Goal: Task Accomplishment & Management: Complete application form

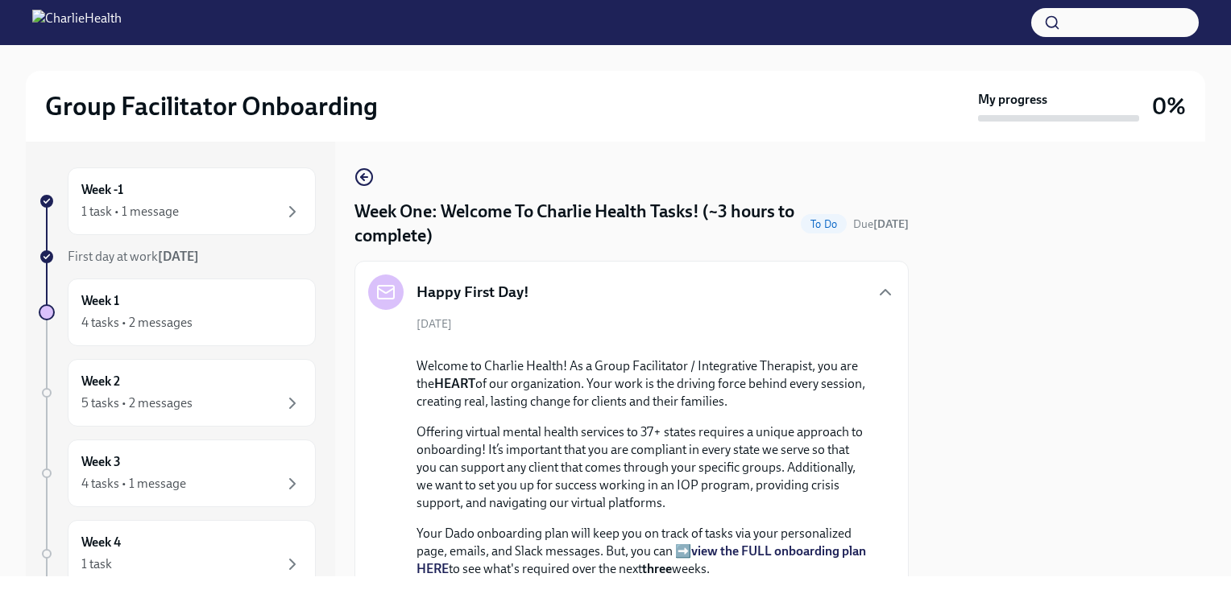
scroll to position [2813, 0]
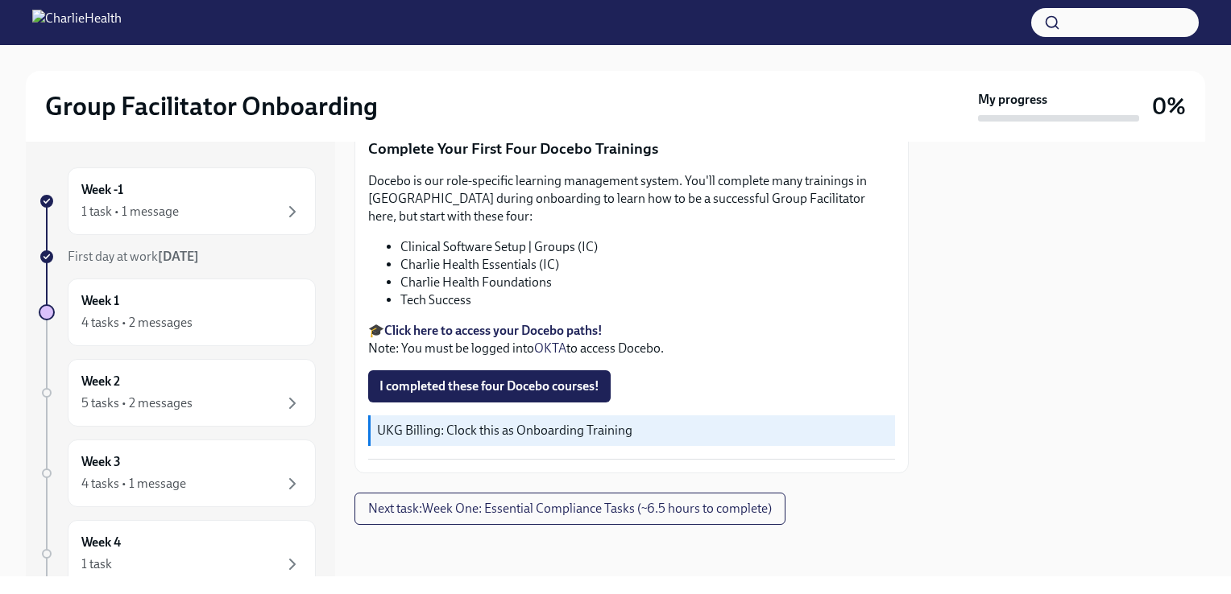
click at [473, 395] on span "I completed these four Docebo courses!" at bounding box center [489, 387] width 220 height 16
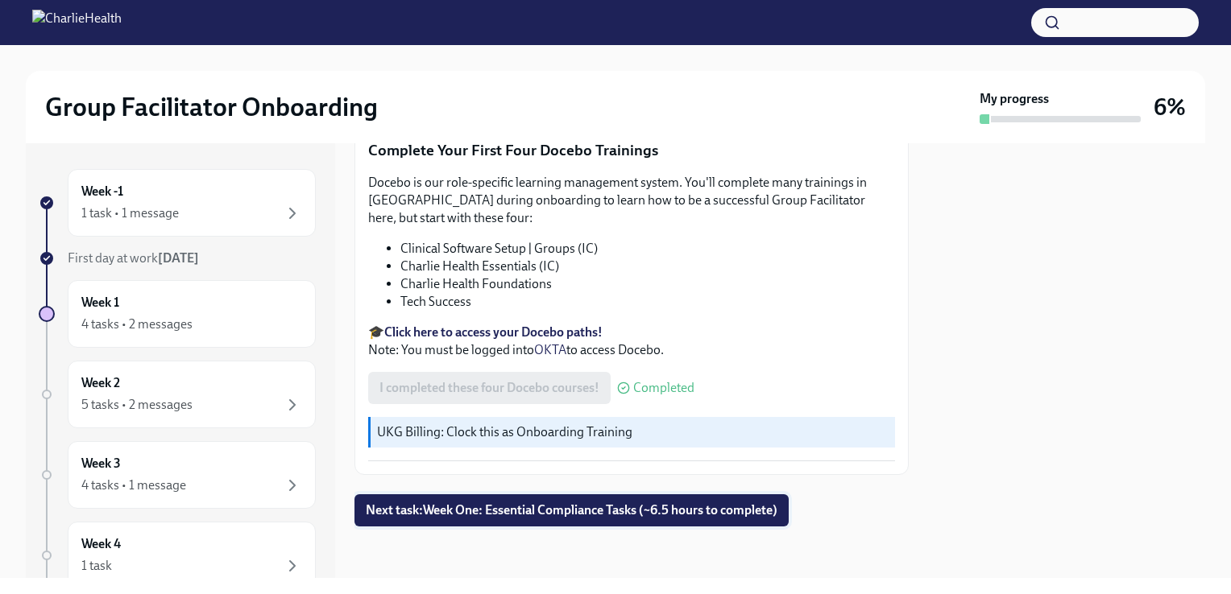
click at [657, 514] on span "Next task : Week One: Essential Compliance Tasks (~6.5 hours to complete)" at bounding box center [572, 511] width 412 height 16
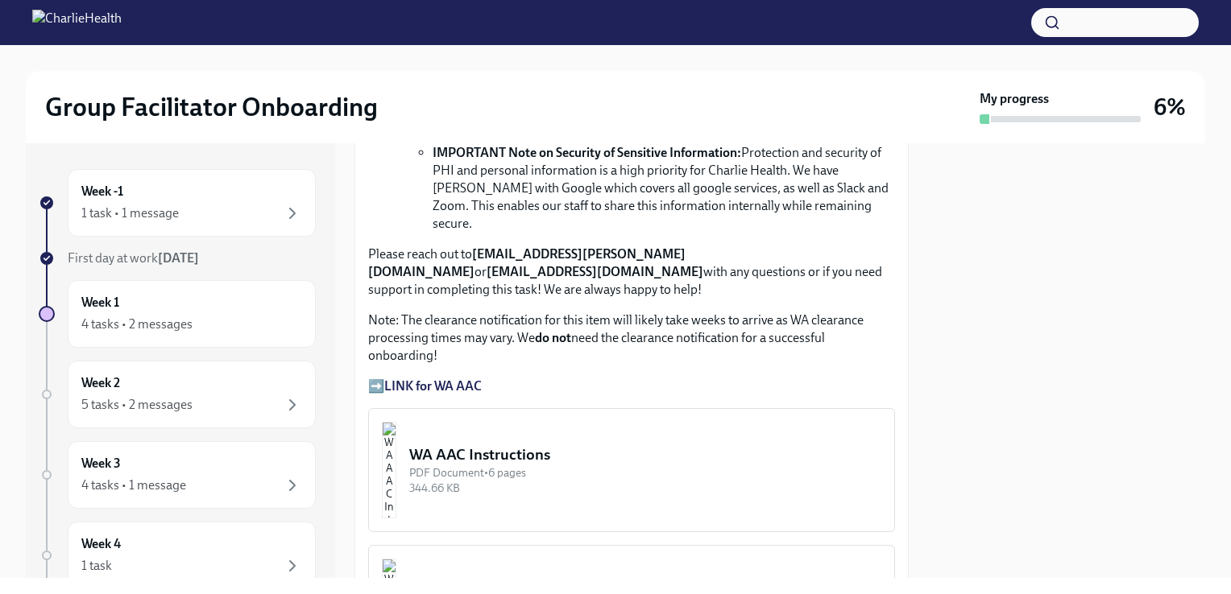
scroll to position [1252, 0]
click at [442, 377] on strong "LINK for WA AAC" at bounding box center [432, 384] width 97 height 15
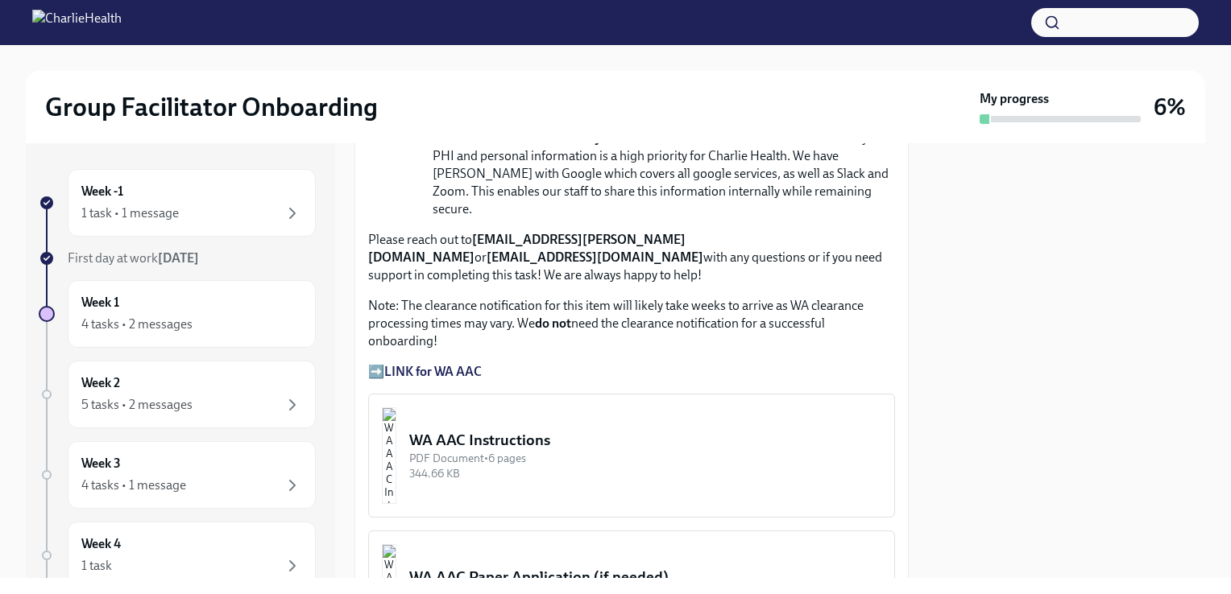
scroll to position [1261, 0]
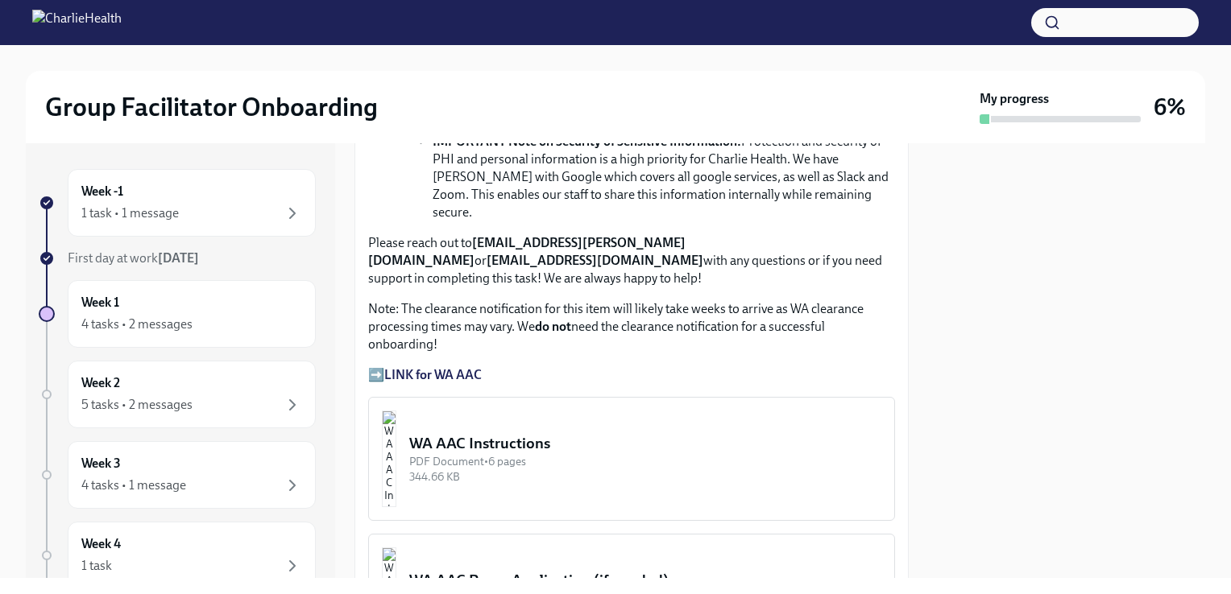
click at [506, 433] on div "WA AAC Instructions" at bounding box center [645, 443] width 472 height 21
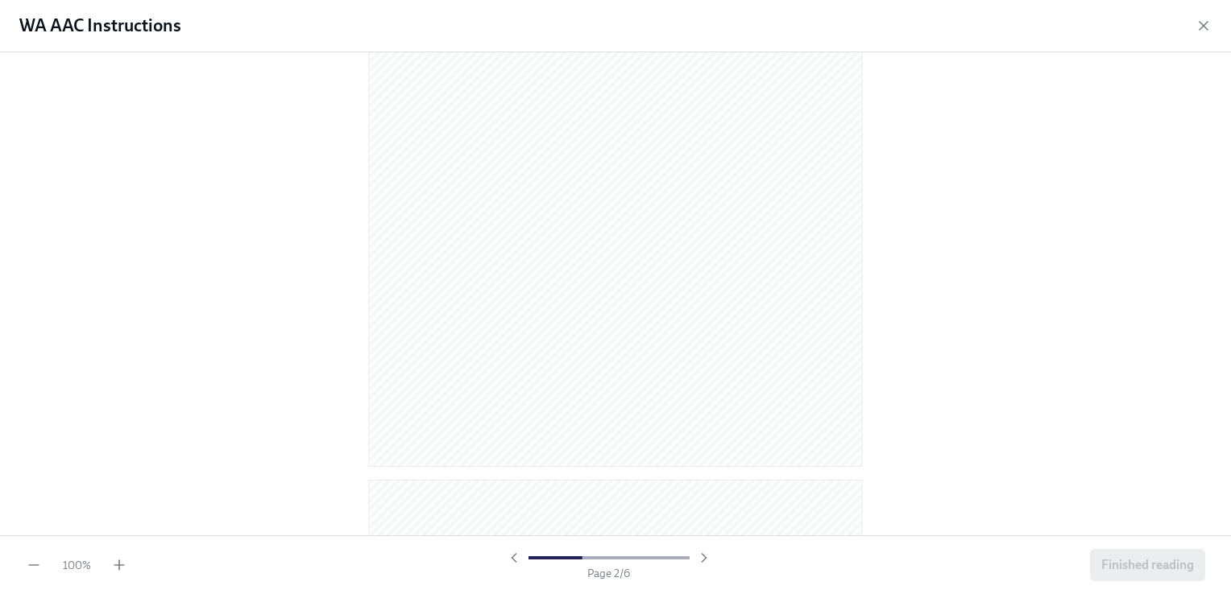
scroll to position [905, 0]
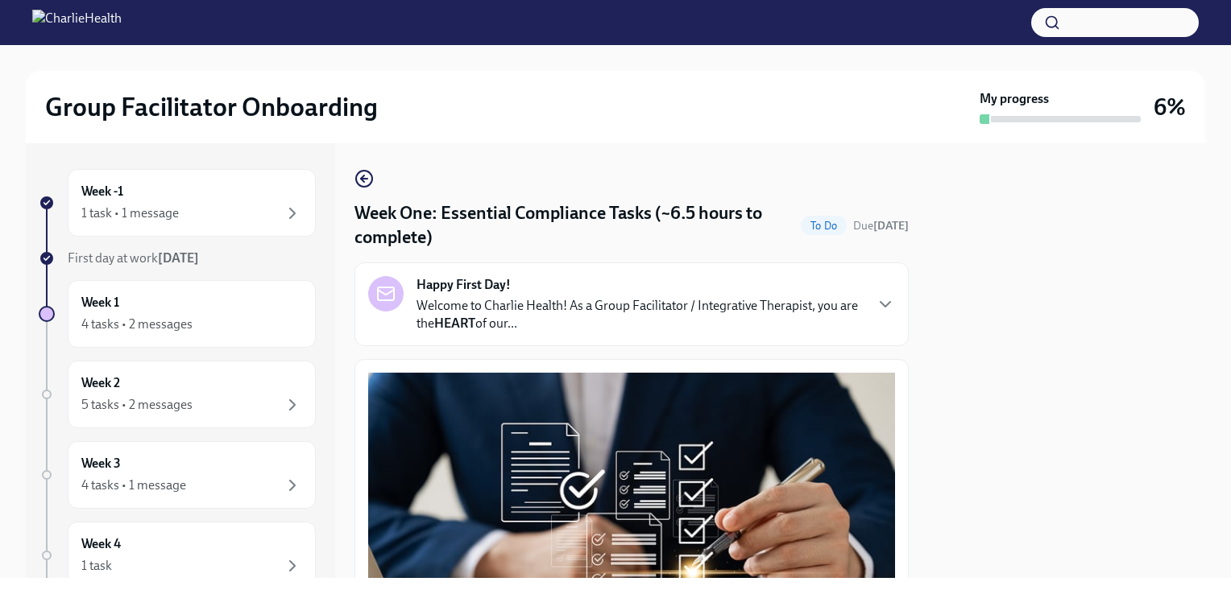
click at [275, 78] on div "Group Facilitator Onboarding My progress 6%" at bounding box center [615, 107] width 1179 height 72
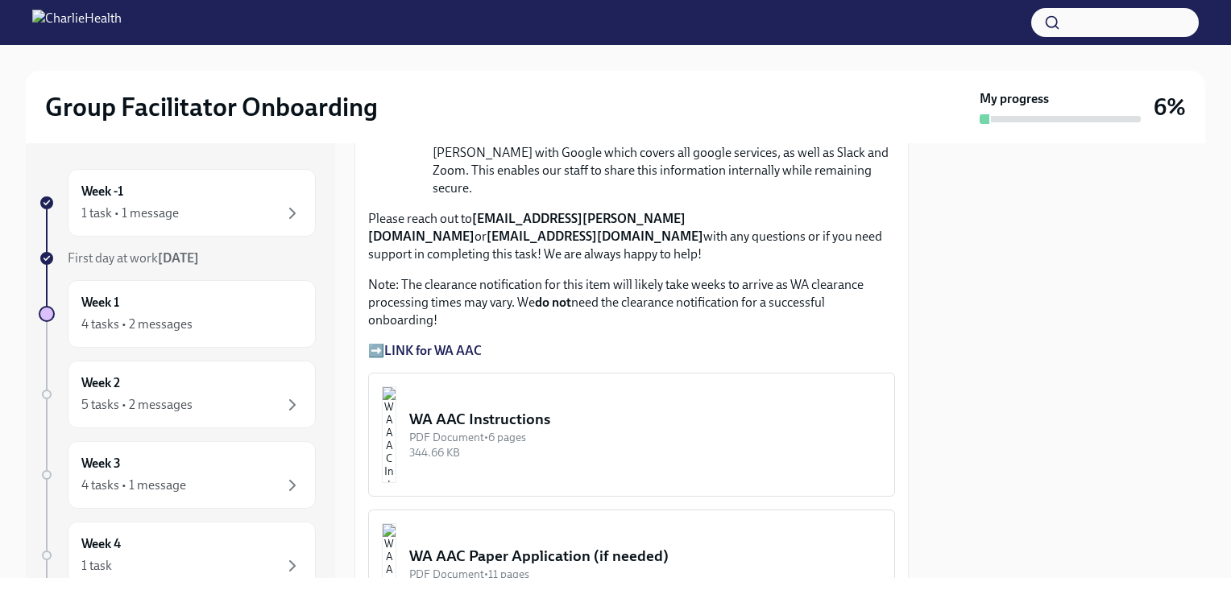
scroll to position [1301, 0]
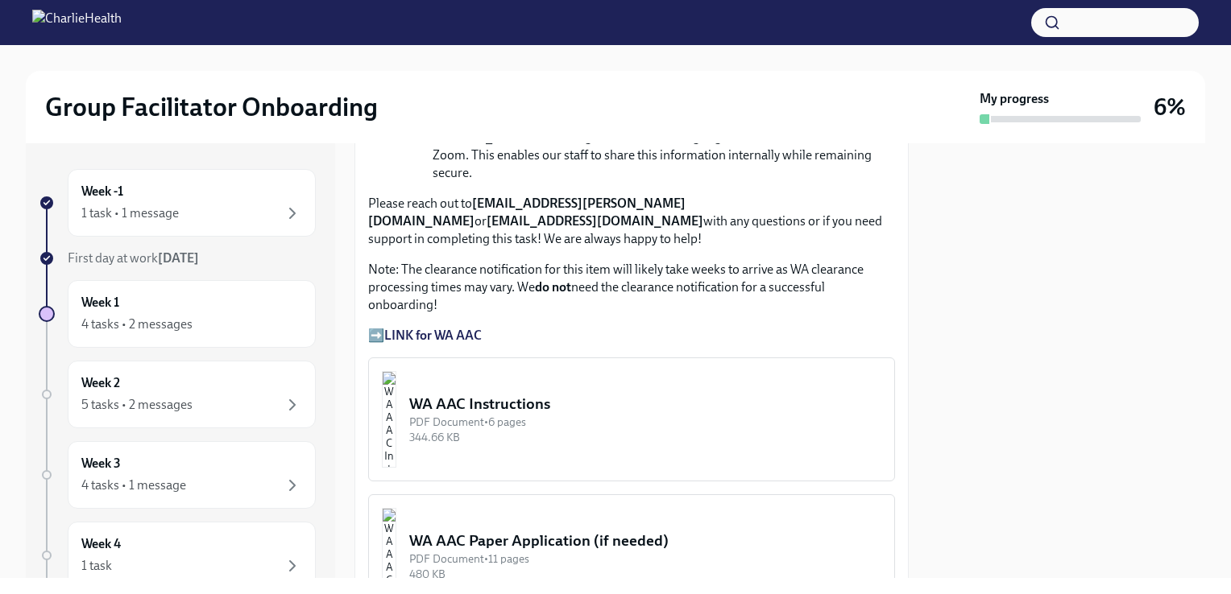
click at [492, 415] on div "PDF Document • 6 pages" at bounding box center [645, 422] width 472 height 15
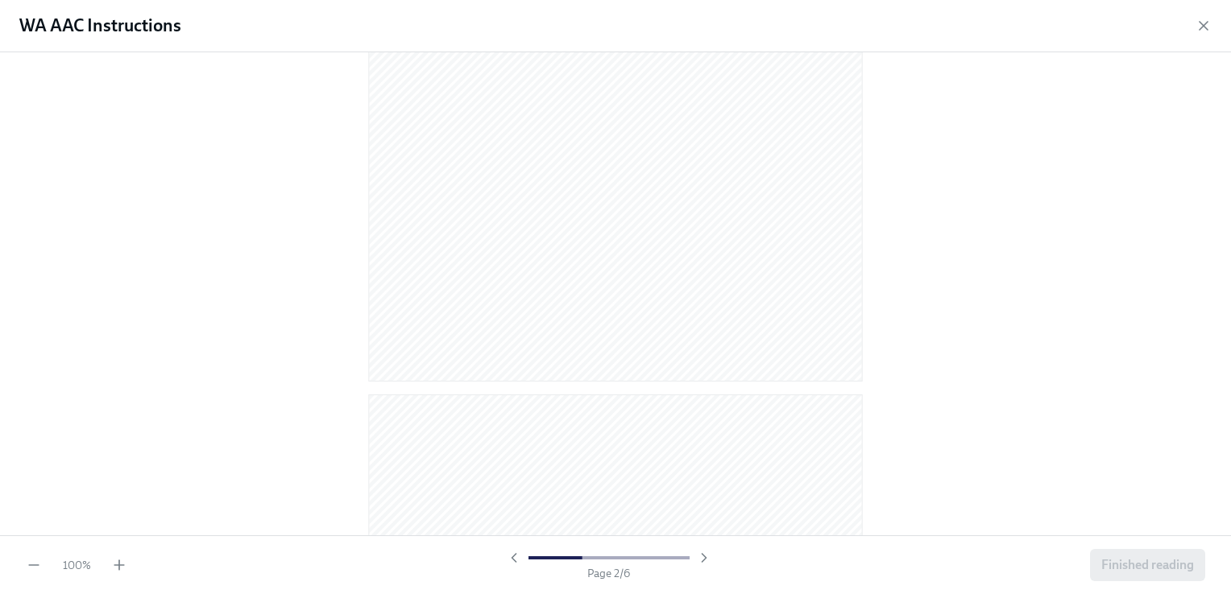
scroll to position [988, 0]
click at [1203, 27] on icon "button" at bounding box center [1203, 26] width 8 height 8
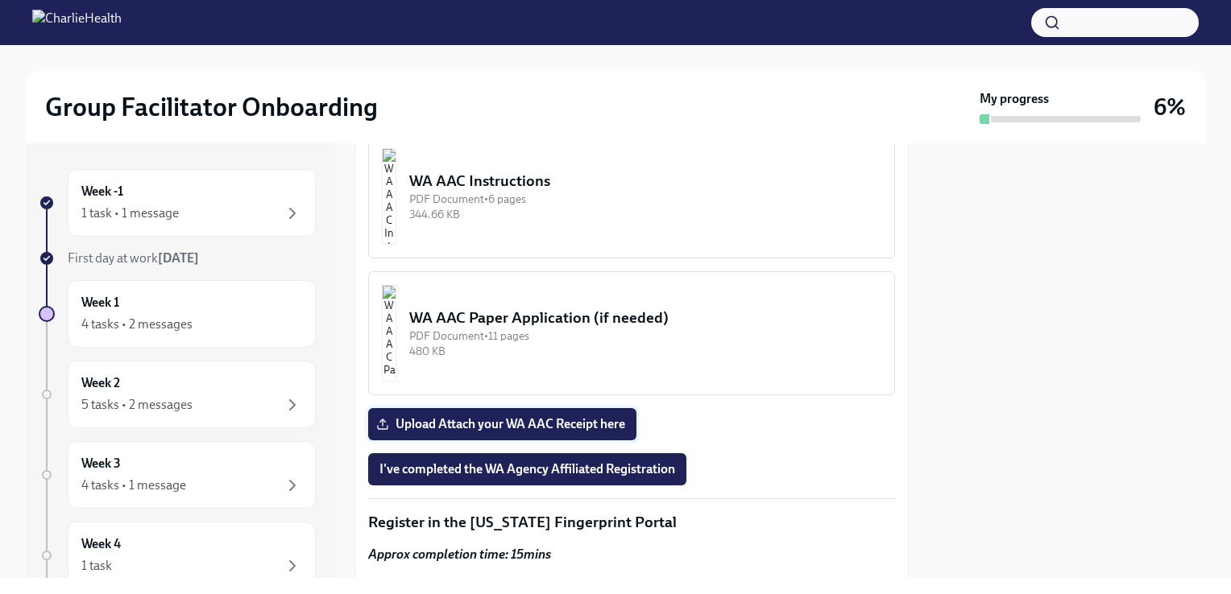
scroll to position [1523, 0]
click at [477, 417] on span "Upload Attach your WA AAC Receipt here" at bounding box center [502, 425] width 246 height 16
click at [0, 0] on input "Upload Attach your WA AAC Receipt here" at bounding box center [0, 0] width 0 height 0
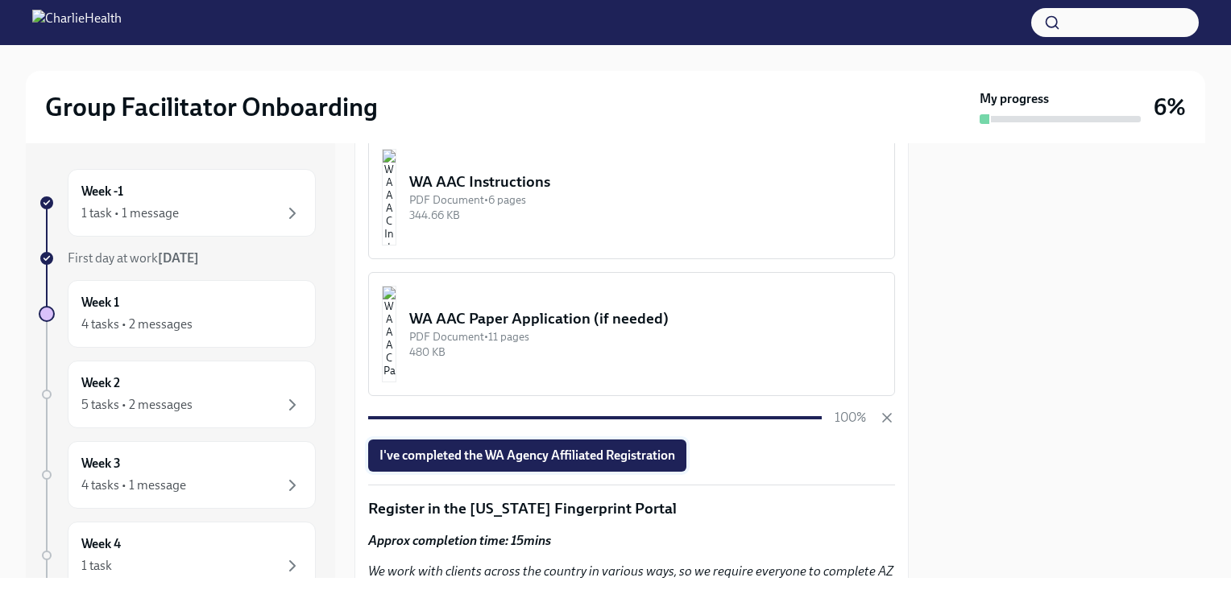
click at [531, 448] on span "I've completed the WA Agency Affiliated Registration" at bounding box center [527, 456] width 296 height 16
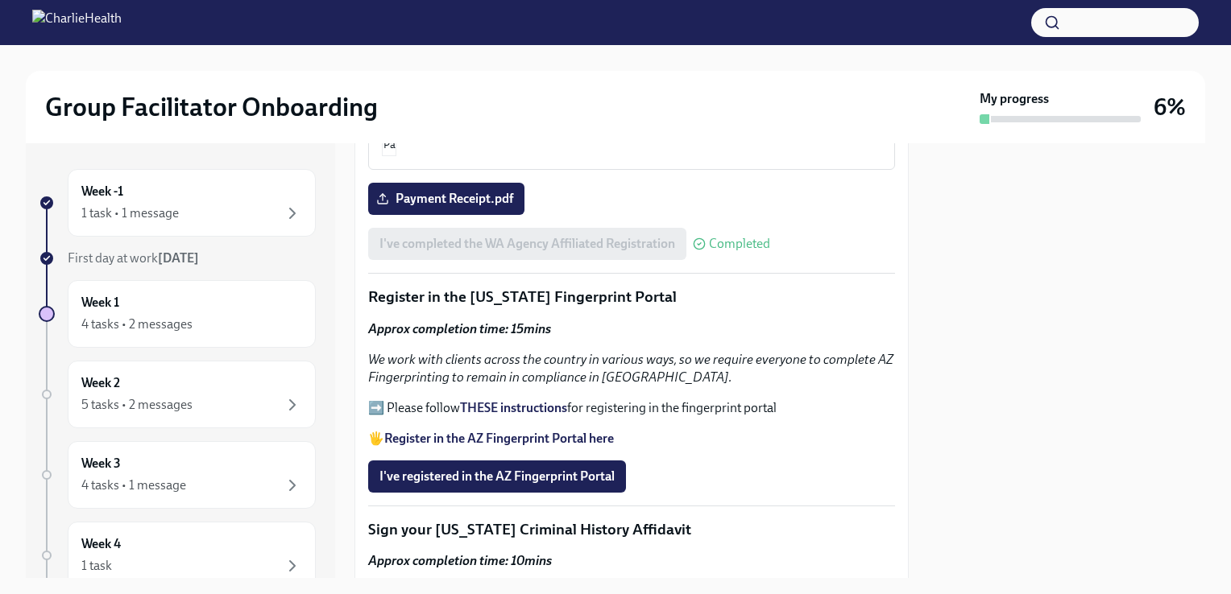
scroll to position [1751, 0]
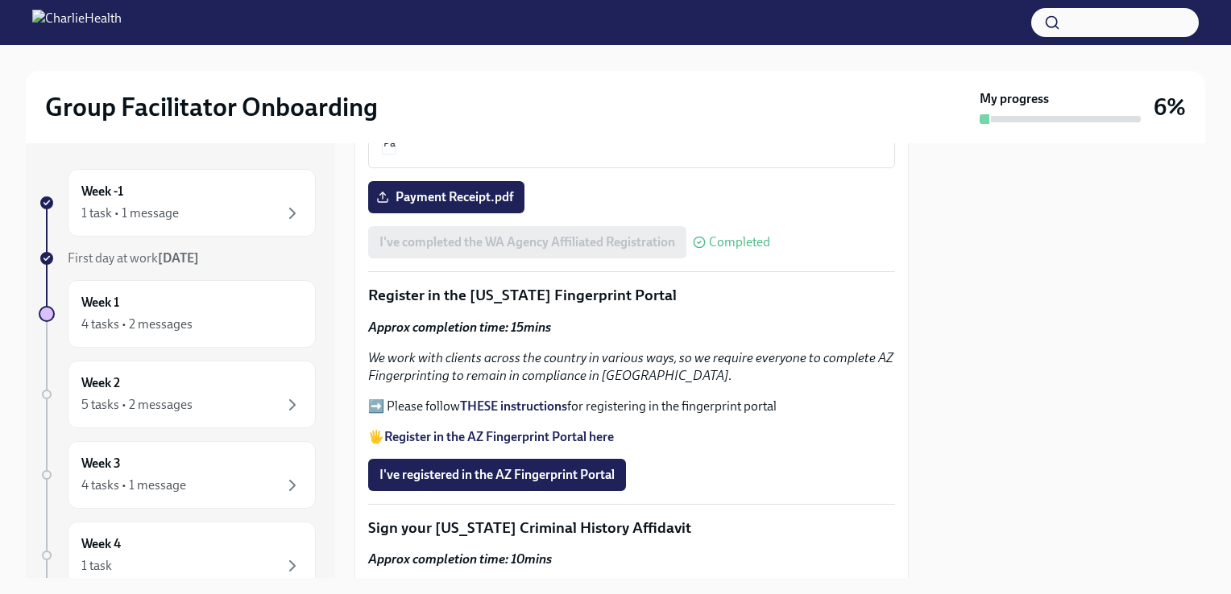
click at [544, 399] on strong "THESE instructions" at bounding box center [513, 406] width 107 height 15
click at [471, 429] on strong "Register in the AZ Fingerprint Portal here" at bounding box center [499, 436] width 230 height 15
click at [511, 467] on span "I've registered in the AZ Fingerprint Portal" at bounding box center [496, 475] width 235 height 16
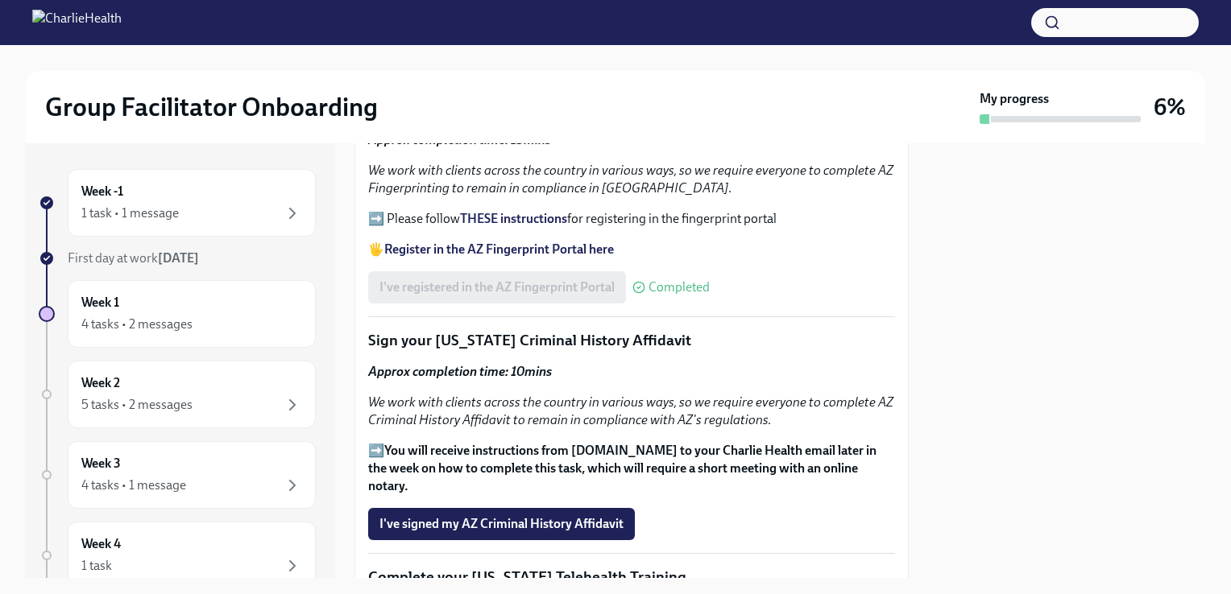
scroll to position [1938, 0]
click at [481, 517] on span "I've signed my AZ Criminal History Affidavit" at bounding box center [501, 525] width 244 height 16
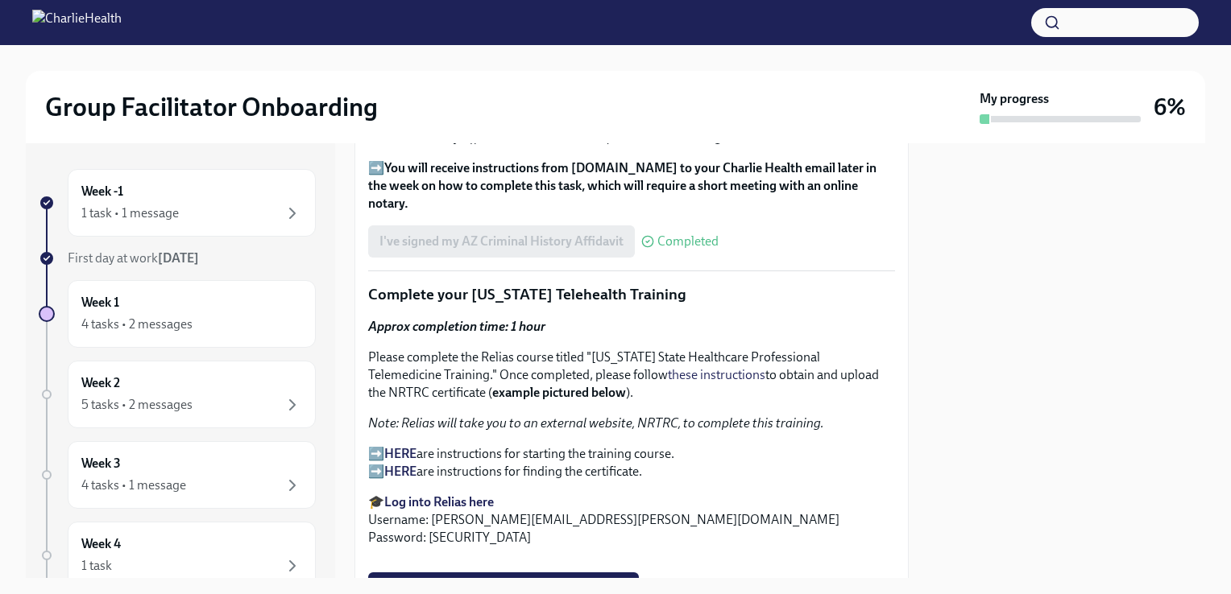
scroll to position [2222, 0]
click at [396, 445] on strong "HERE" at bounding box center [400, 452] width 32 height 15
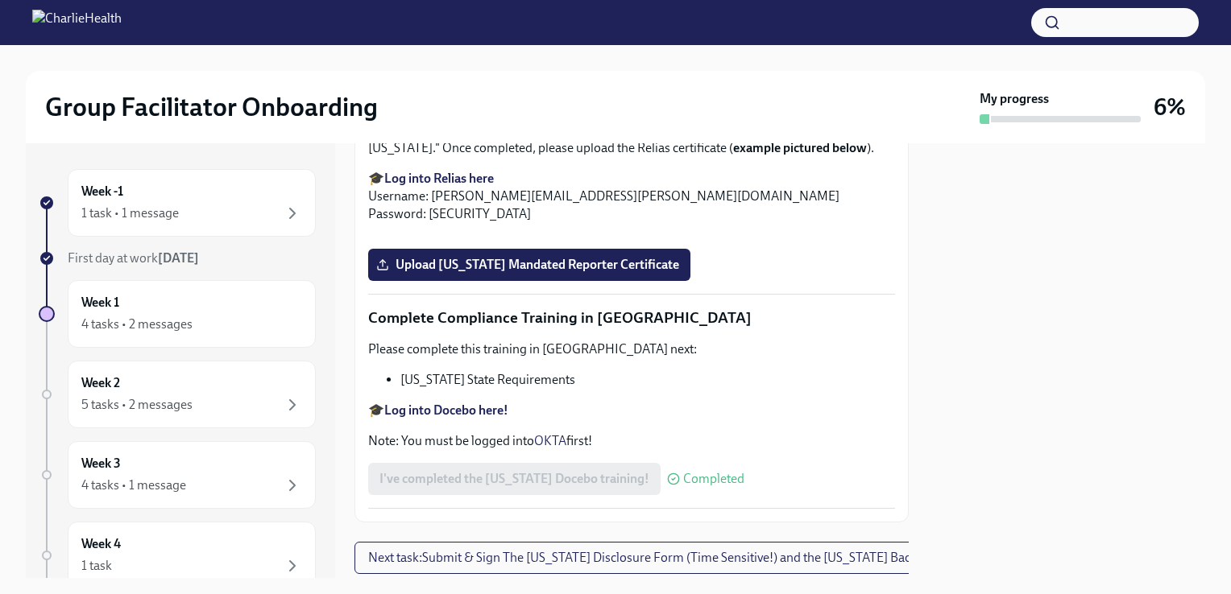
scroll to position [2796, 0]
click at [465, 22] on span "Upload [US_STATE] Telehealth Certificate" at bounding box center [503, 14] width 248 height 16
click at [0, 0] on input "Upload [US_STATE] Telehealth Certificate" at bounding box center [0, 0] width 0 height 0
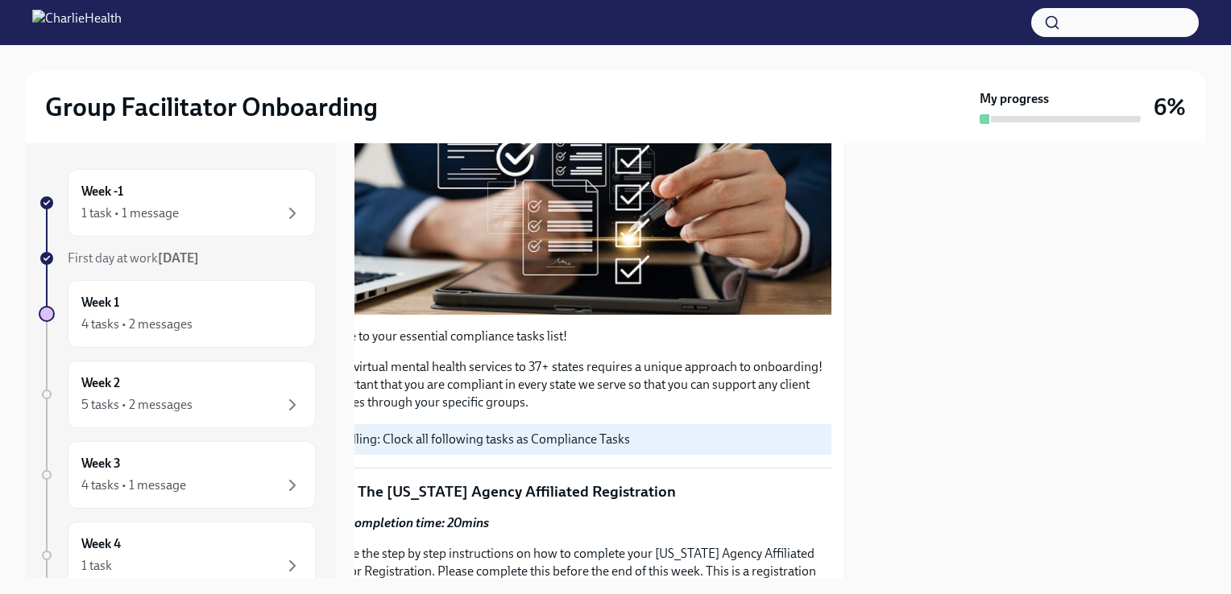
scroll to position [333, 16]
